Goal: Task Accomplishment & Management: Use online tool/utility

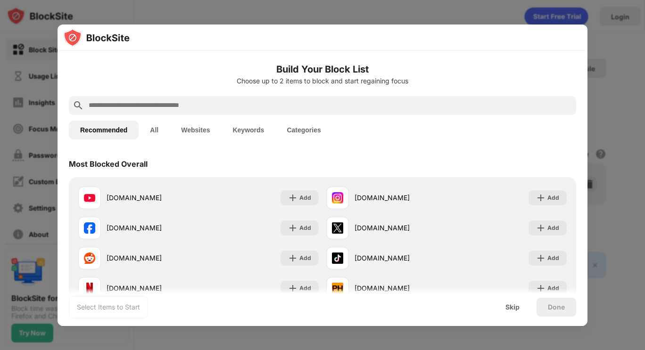
click at [176, 105] on input "text" at bounding box center [330, 105] width 484 height 11
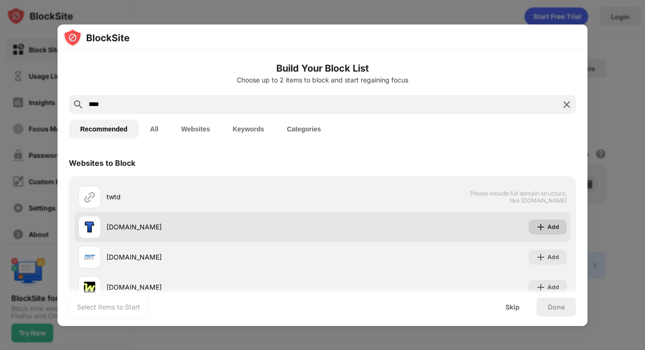
type input "****"
click at [540, 226] on div "Add" at bounding box center [547, 227] width 38 height 15
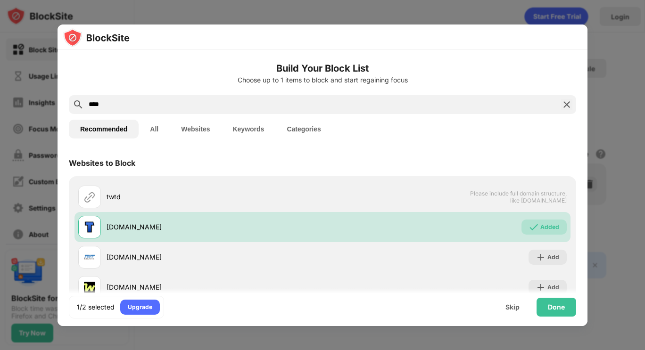
click at [480, 130] on div "Recommended All Websites Keywords Categories" at bounding box center [322, 129] width 507 height 30
click at [558, 308] on div "Done" at bounding box center [556, 308] width 17 height 8
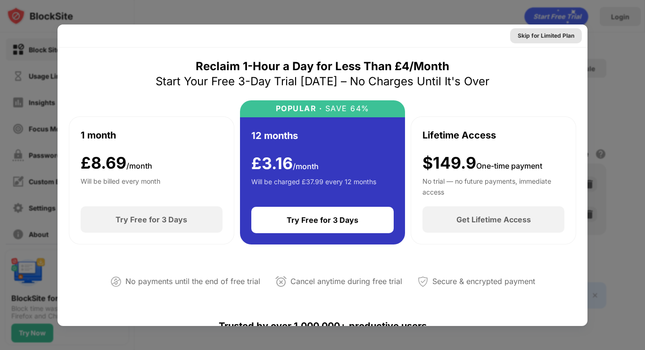
click at [547, 33] on div "Skip for Limited Plan" at bounding box center [545, 35] width 57 height 9
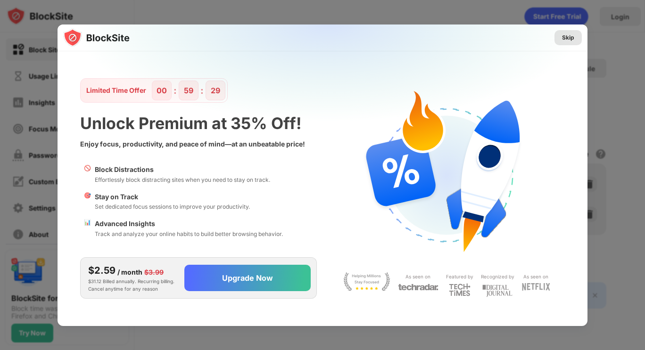
click at [574, 38] on div "Skip" at bounding box center [568, 37] width 12 height 9
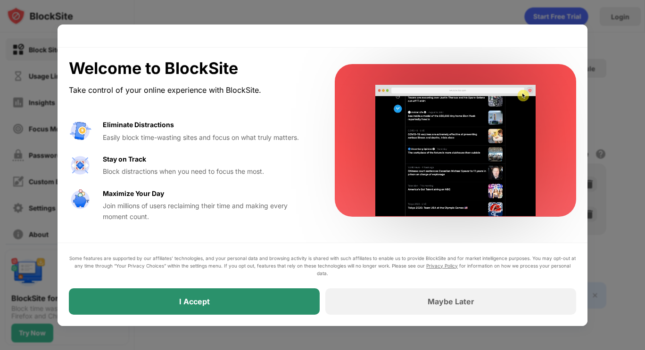
click at [238, 300] on div "I Accept" at bounding box center [194, 301] width 251 height 26
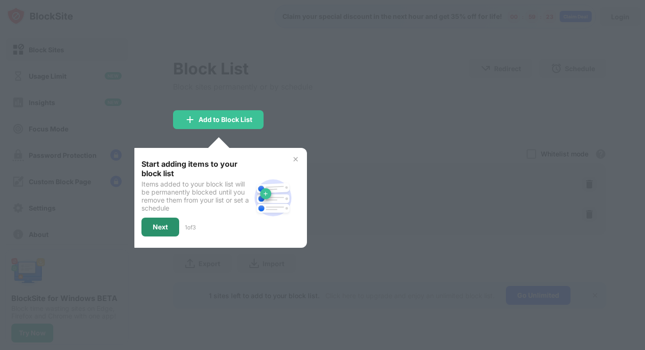
click at [164, 227] on div "Next" at bounding box center [160, 227] width 15 height 8
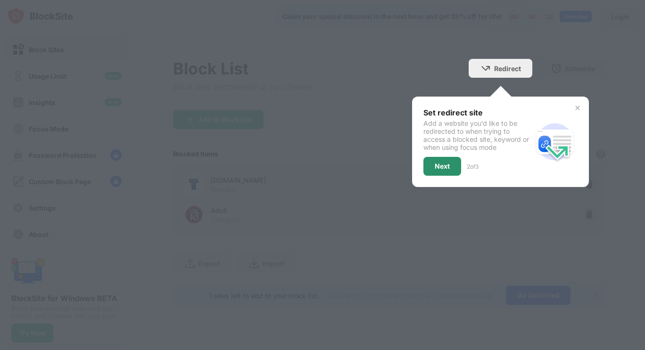
click at [453, 166] on div "Next" at bounding box center [442, 166] width 38 height 19
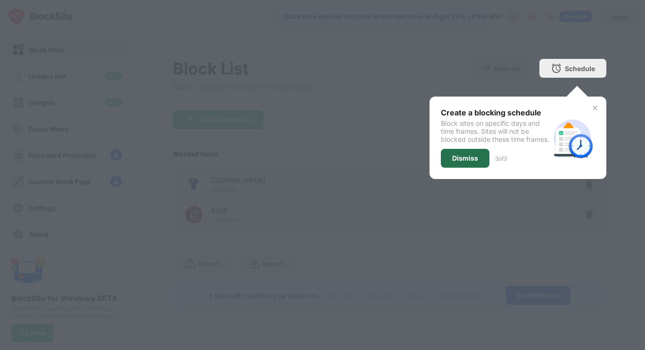
click at [476, 162] on div "Dismiss" at bounding box center [465, 159] width 26 height 8
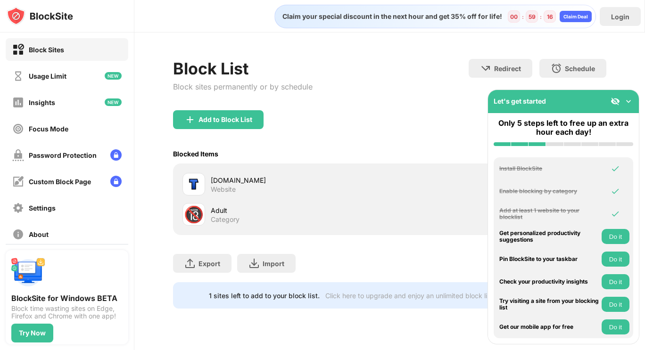
click at [630, 101] on img at bounding box center [627, 101] width 9 height 9
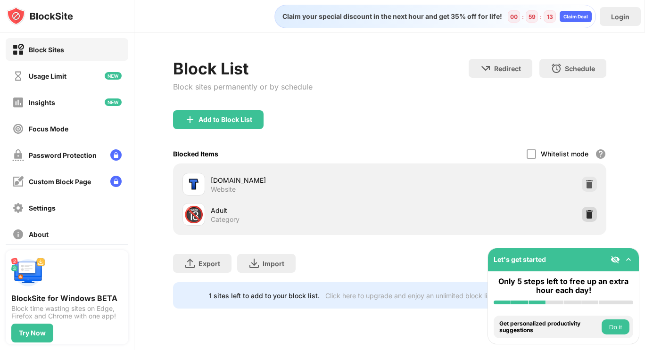
click at [594, 214] on div at bounding box center [589, 214] width 15 height 15
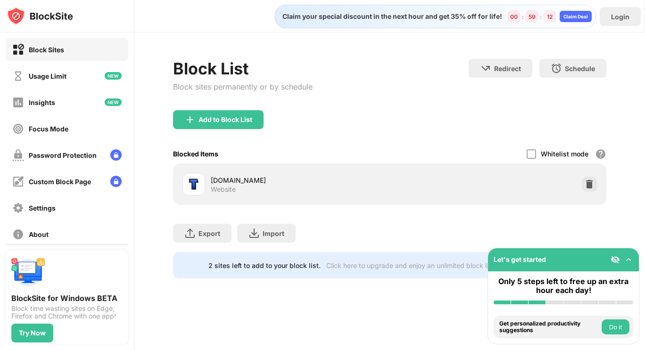
click at [623, 201] on div "Block List Block sites permanently or by schedule Redirect Choose a site to be …" at bounding box center [389, 169] width 510 height 272
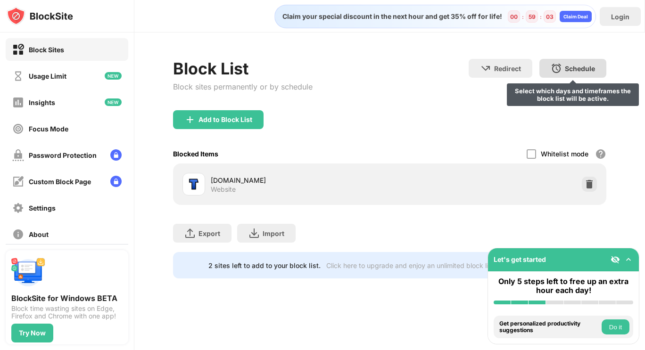
click at [574, 70] on div "Schedule" at bounding box center [580, 69] width 30 height 8
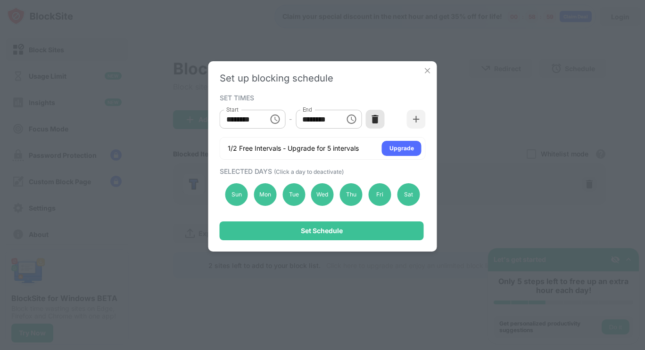
click at [376, 119] on img at bounding box center [374, 119] width 9 height 9
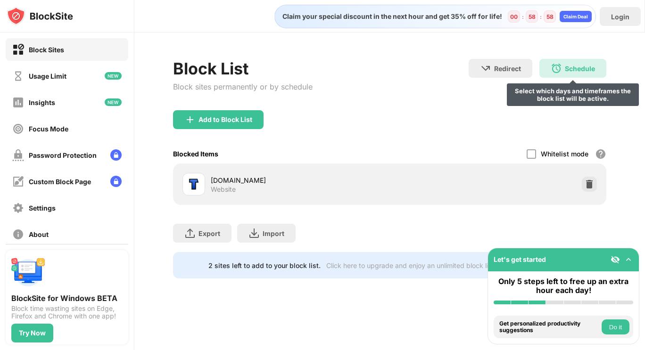
click at [571, 62] on div "Schedule Select which days and timeframes the block list will be active." at bounding box center [572, 68] width 67 height 19
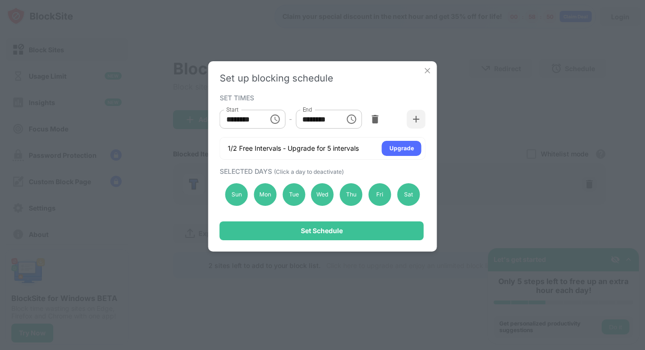
click at [427, 71] on img at bounding box center [427, 70] width 9 height 9
